Goal: Task Accomplishment & Management: Use online tool/utility

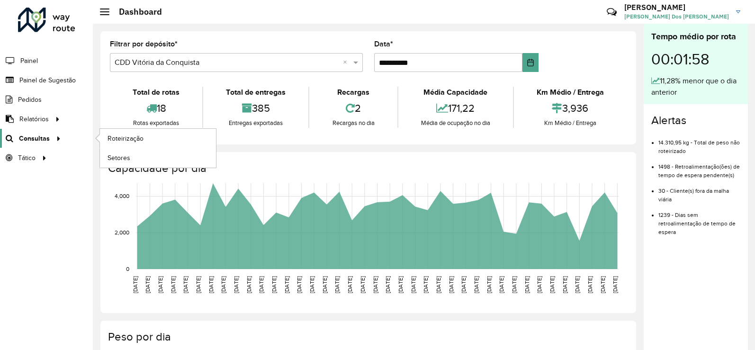
click at [56, 137] on icon at bounding box center [57, 138] width 8 height 14
click at [114, 140] on span "Roteirização" at bounding box center [126, 138] width 38 height 10
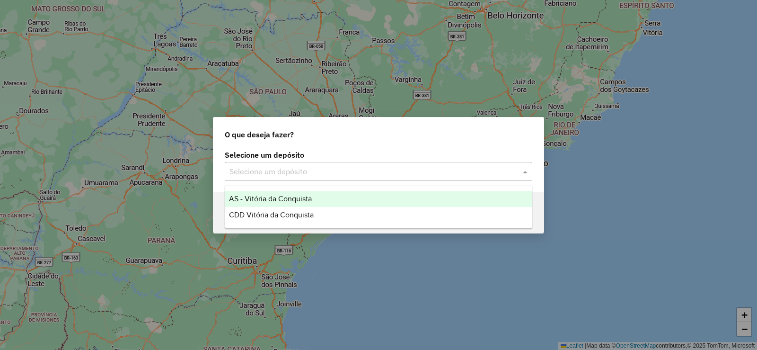
click at [292, 178] on div "Selecione um depósito" at bounding box center [379, 171] width 308 height 19
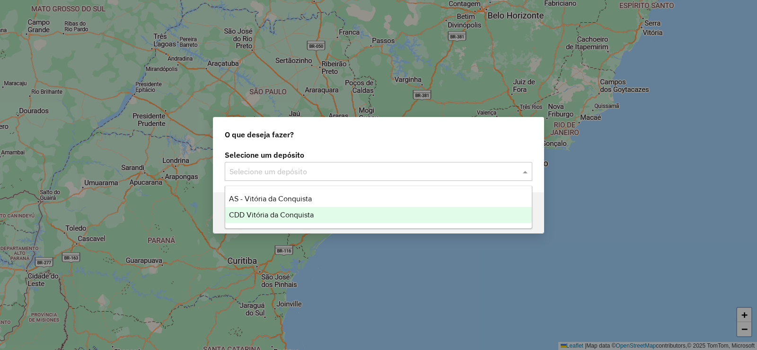
click at [301, 212] on span "CDD Vitória da Conquista" at bounding box center [271, 215] width 85 height 8
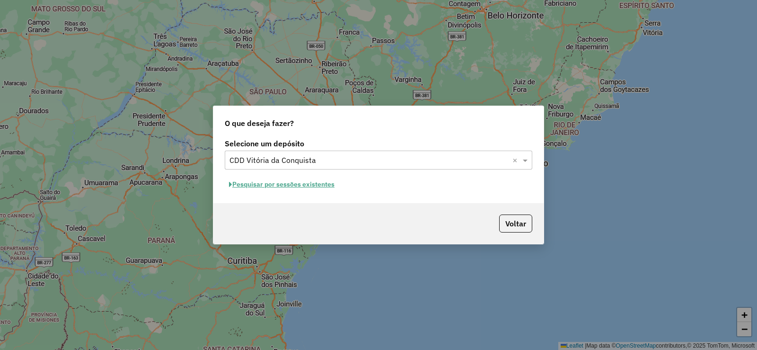
click at [280, 181] on button "Pesquisar por sessões existentes" at bounding box center [282, 184] width 114 height 15
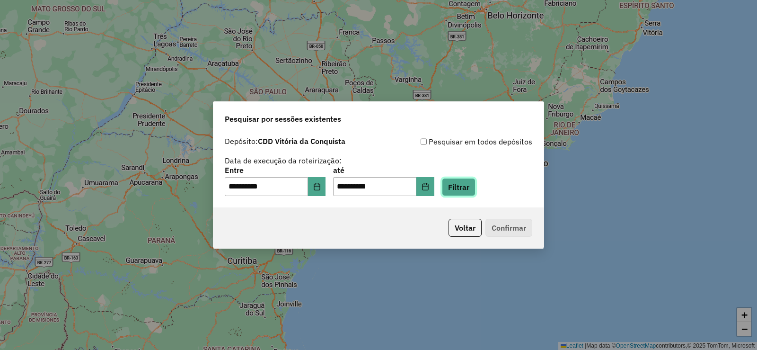
click at [455, 186] on button "Filtrar" at bounding box center [459, 187] width 34 height 18
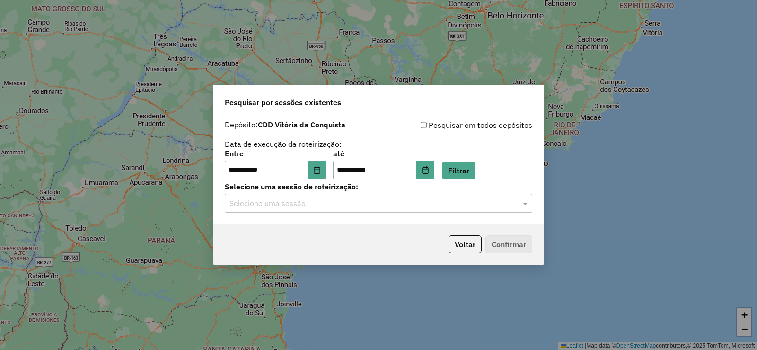
click at [506, 209] on div "Selecione uma sessão" at bounding box center [379, 203] width 308 height 19
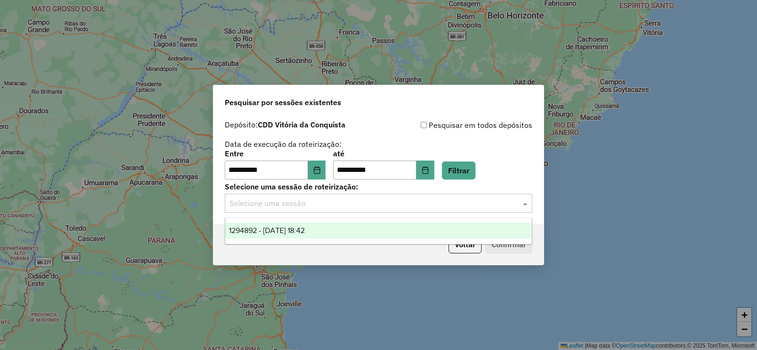
click at [439, 231] on div "1294892 - [DATE] 18:42" at bounding box center [378, 230] width 307 height 16
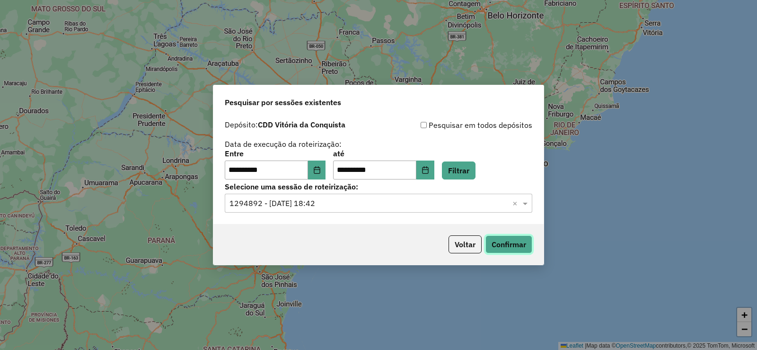
click at [496, 245] on button "Confirmar" at bounding box center [509, 244] width 47 height 18
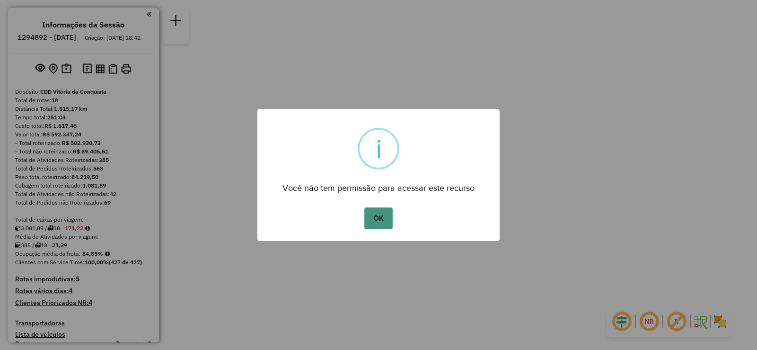
click at [388, 212] on button "OK" at bounding box center [378, 218] width 28 height 22
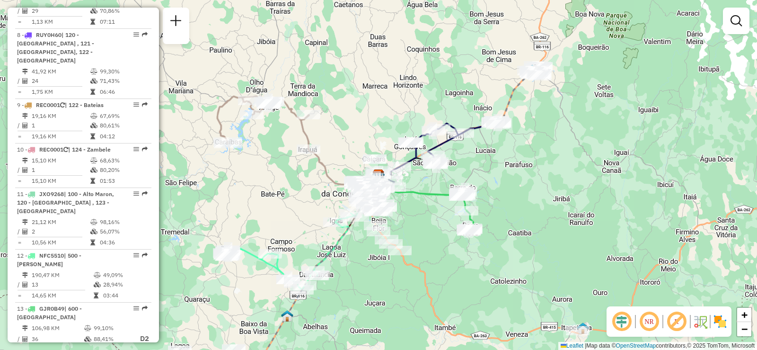
scroll to position [757, 0]
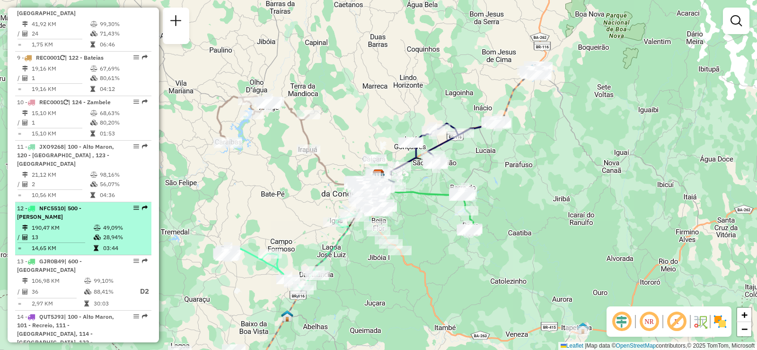
select select "**********"
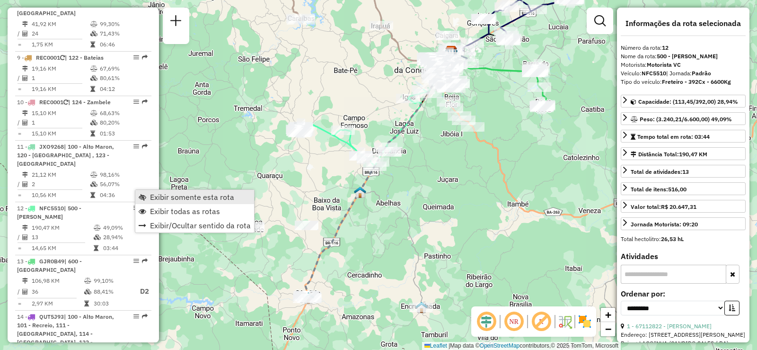
click at [160, 197] on span "Exibir somente esta rota" at bounding box center [192, 197] width 84 height 8
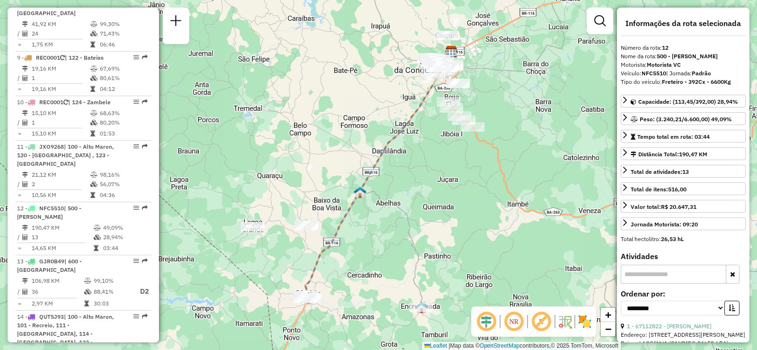
click at [511, 318] on em at bounding box center [514, 321] width 23 height 23
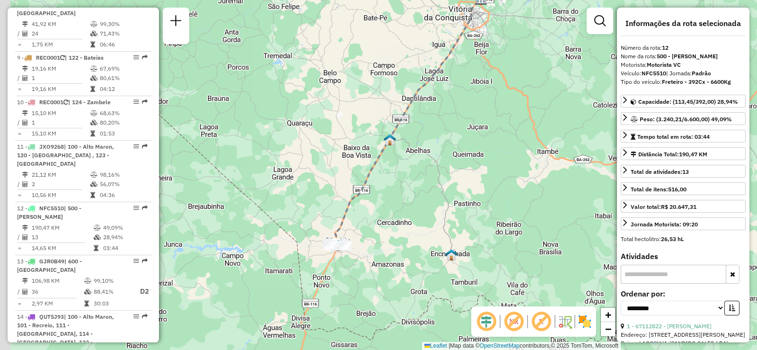
drag, startPoint x: 373, startPoint y: 260, endPoint x: 414, endPoint y: 196, distance: 76.4
click at [412, 197] on div "Janela de atendimento Grade de atendimento Capacidade Transportadoras Veículos …" at bounding box center [378, 175] width 757 height 350
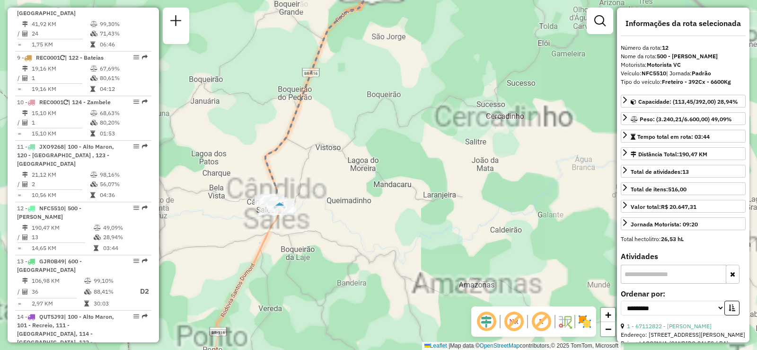
drag, startPoint x: 370, startPoint y: 258, endPoint x: 435, endPoint y: 254, distance: 65.0
click at [435, 254] on div "Janela de atendimento Grade de atendimento Capacidade Transportadoras Veículos …" at bounding box center [378, 175] width 757 height 350
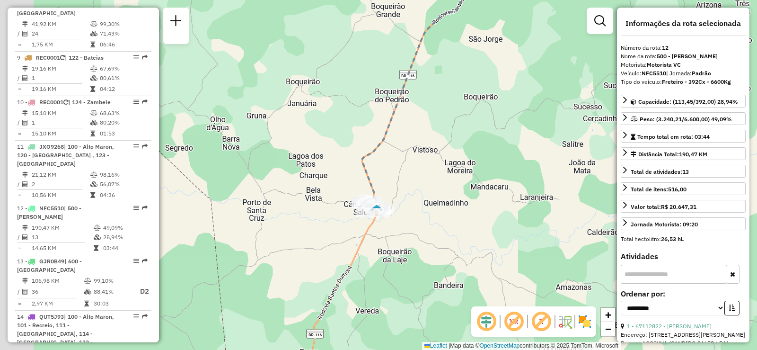
drag, startPoint x: 219, startPoint y: 123, endPoint x: 263, endPoint y: 125, distance: 44.6
click at [263, 125] on div "Janela de atendimento Grade de atendimento Capacidade Transportadoras Veículos …" at bounding box center [378, 175] width 757 height 350
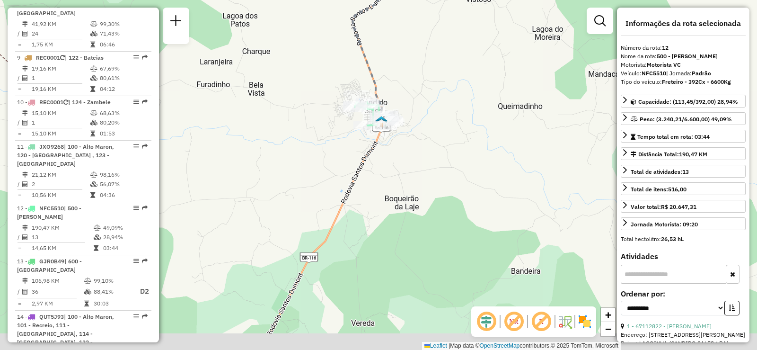
drag, startPoint x: 346, startPoint y: 201, endPoint x: 265, endPoint y: 17, distance: 201.1
click at [284, 68] on div "Janela de atendimento Grade de atendimento Capacidade Transportadoras Veículos …" at bounding box center [378, 175] width 757 height 350
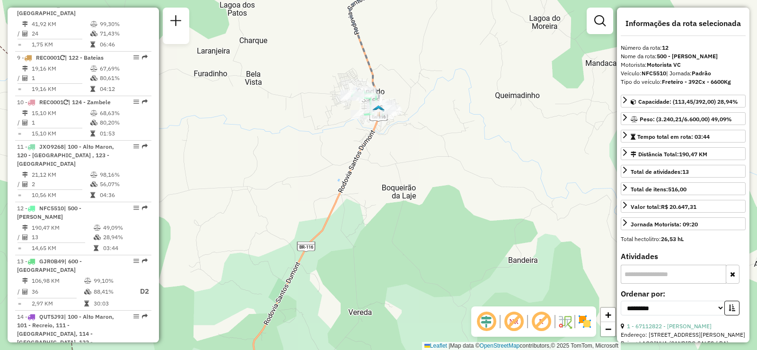
click at [697, 269] on input "text" at bounding box center [674, 274] width 106 height 19
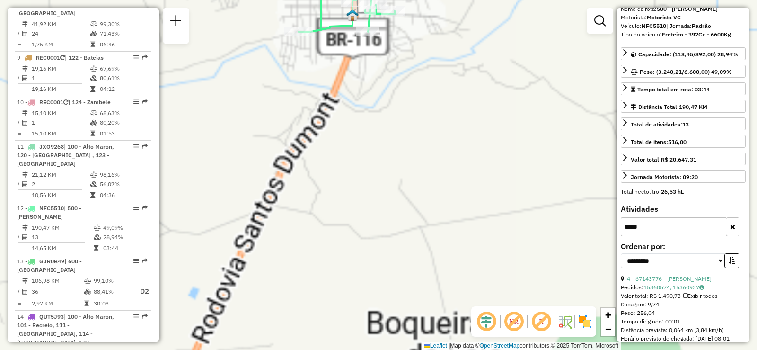
type input "*****"
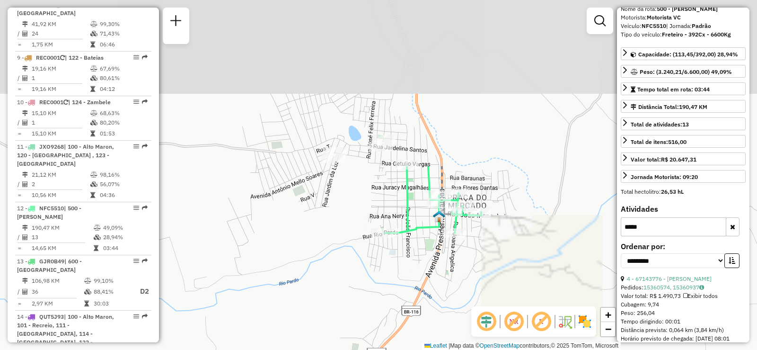
drag, startPoint x: 397, startPoint y: 49, endPoint x: 483, endPoint y: 250, distance: 219.0
click at [483, 250] on div "Janela de atendimento Grade de atendimento Capacidade Transportadoras Veículos …" at bounding box center [378, 175] width 757 height 350
